Goal: Check status: Check status

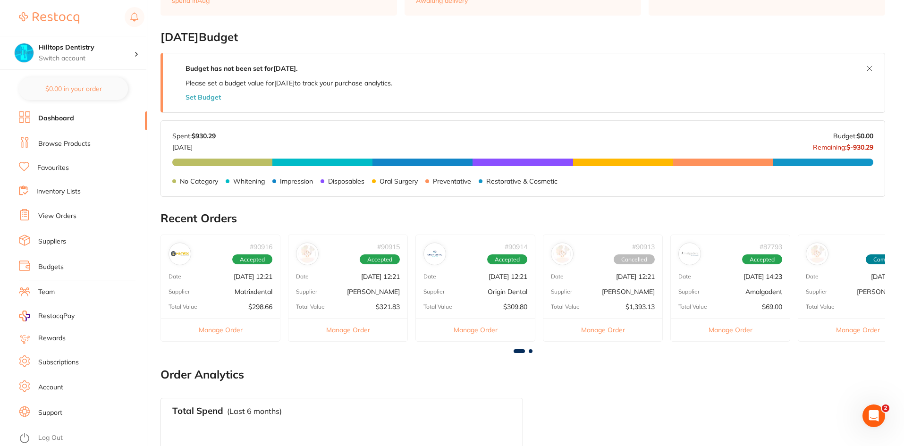
scroll to position [142, 0]
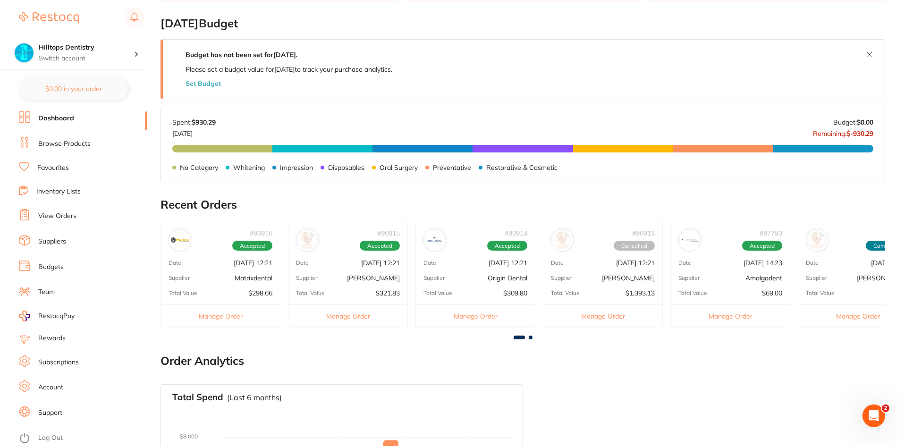
click at [351, 272] on div "# 90915 Accepted Date [DATE] 12:21 Supplier [PERSON_NAME] Total Value $321.83 M…" at bounding box center [348, 274] width 120 height 107
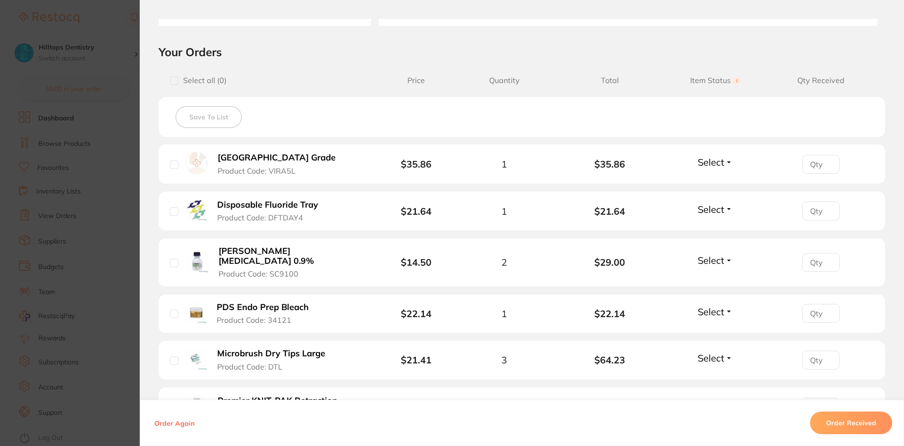
scroll to position [163, 0]
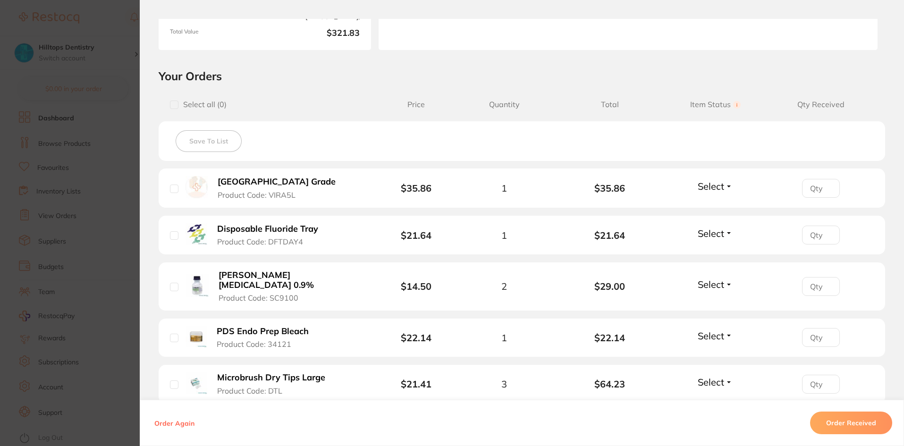
click at [170, 185] on input "checkbox" at bounding box center [174, 189] width 8 height 8
checkbox input "true"
click at [172, 232] on input "checkbox" at bounding box center [174, 235] width 8 height 8
checkbox input "true"
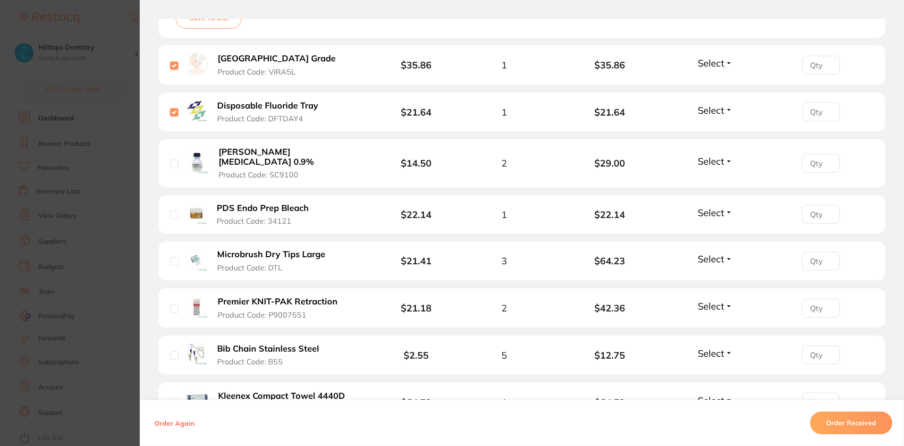
scroll to position [304, 0]
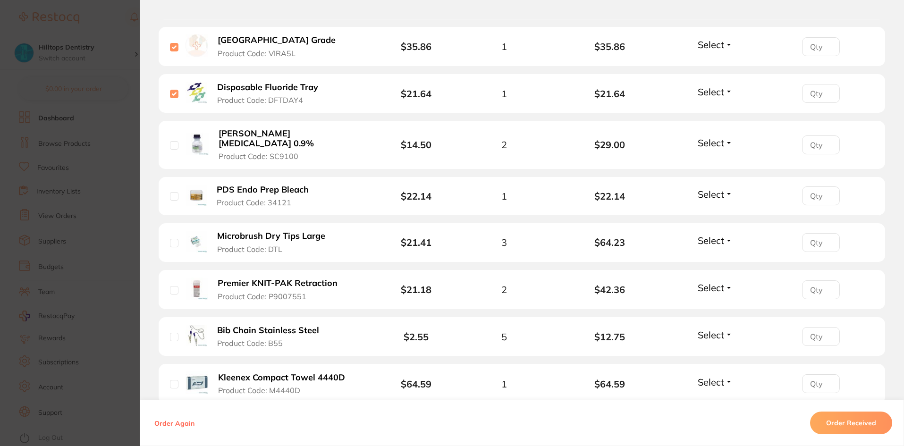
click at [170, 141] on input "checkbox" at bounding box center [174, 145] width 8 height 8
checkbox input "true"
click at [170, 239] on input "checkbox" at bounding box center [174, 243] width 8 height 8
checkbox input "true"
click at [172, 286] on input "checkbox" at bounding box center [174, 290] width 8 height 8
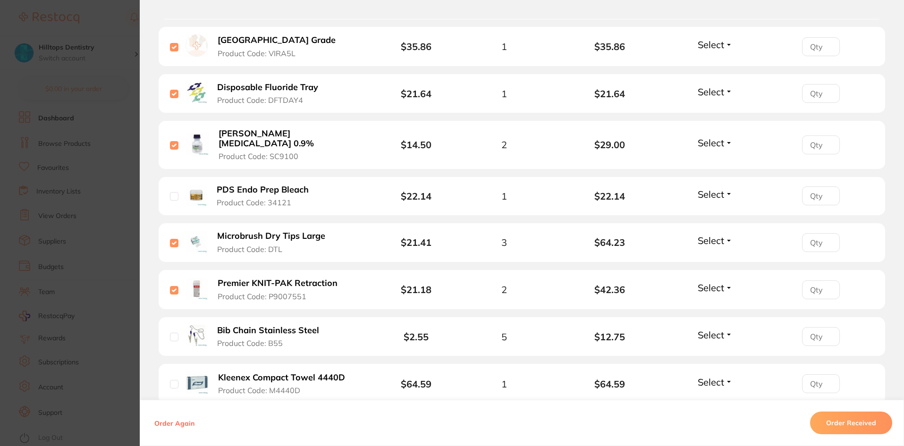
checkbox input "true"
click at [172, 333] on input "checkbox" at bounding box center [174, 337] width 8 height 8
checkbox input "true"
click at [170, 380] on input "checkbox" at bounding box center [174, 384] width 8 height 8
checkbox input "true"
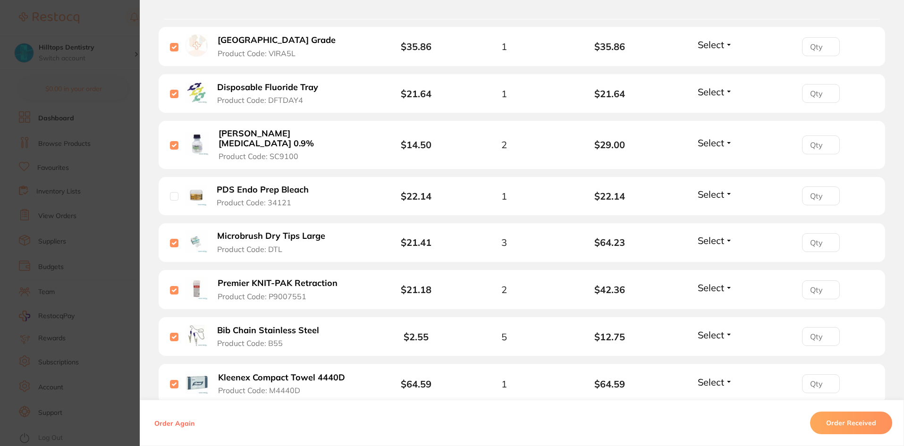
click at [856, 419] on button "Order Received" at bounding box center [851, 422] width 82 height 23
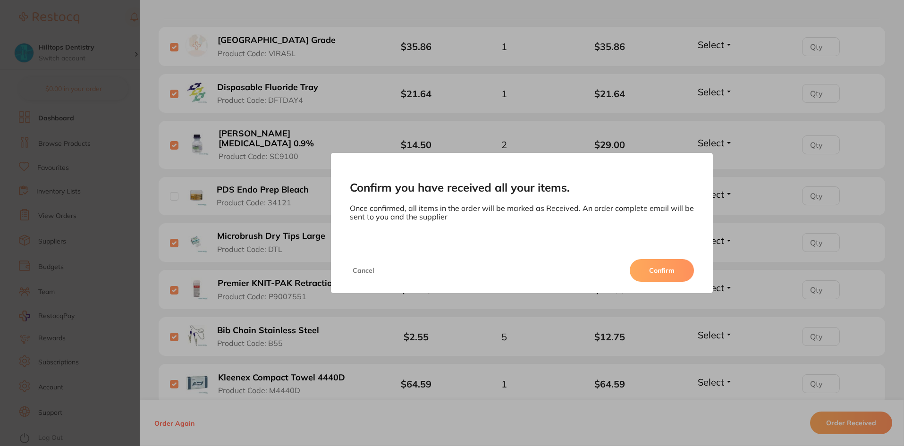
click at [350, 269] on button "Cancel" at bounding box center [363, 270] width 27 height 23
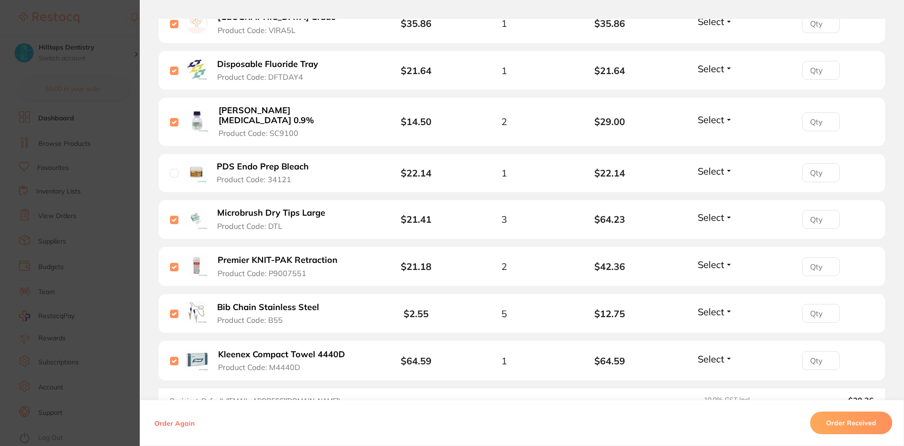
scroll to position [352, 0]
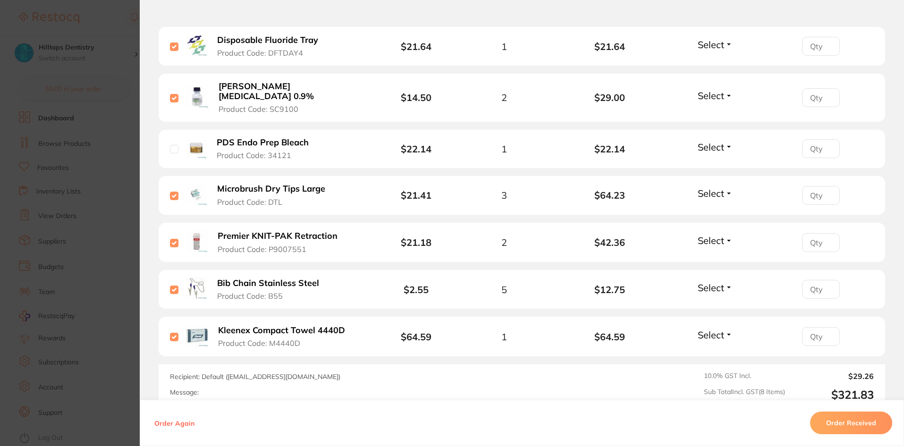
click at [275, 138] on b "PDS Endo Prep Bleach" at bounding box center [263, 143] width 92 height 10
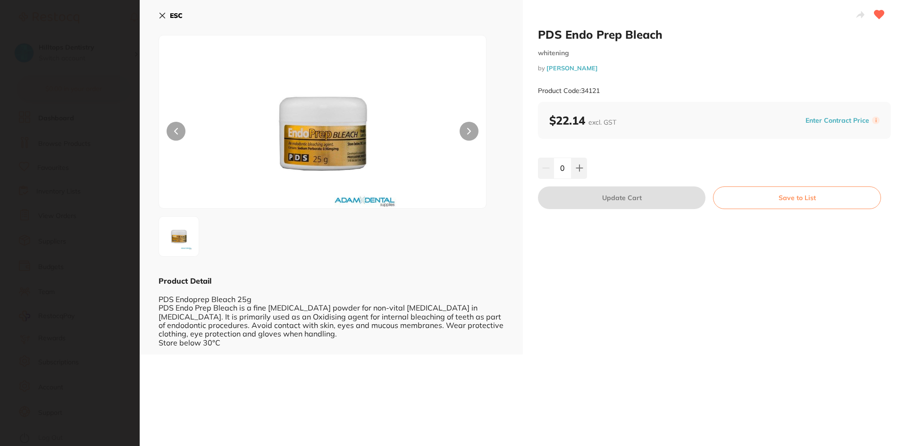
scroll to position [0, 0]
click at [87, 164] on section "PDS Endo Prep Bleach [MEDICAL_DATA] by [PERSON_NAME] Product Code: 34121 ESC Pr…" at bounding box center [453, 223] width 906 height 446
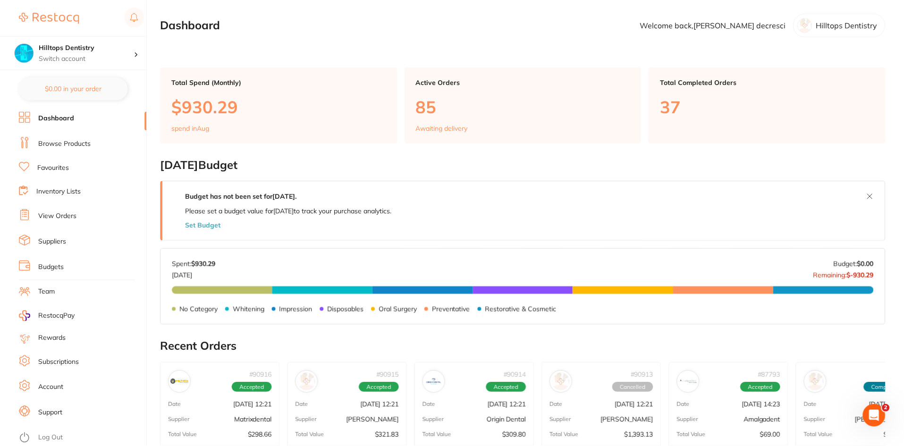
scroll to position [142, 0]
